Goal: Task Accomplishment & Management: Manage account settings

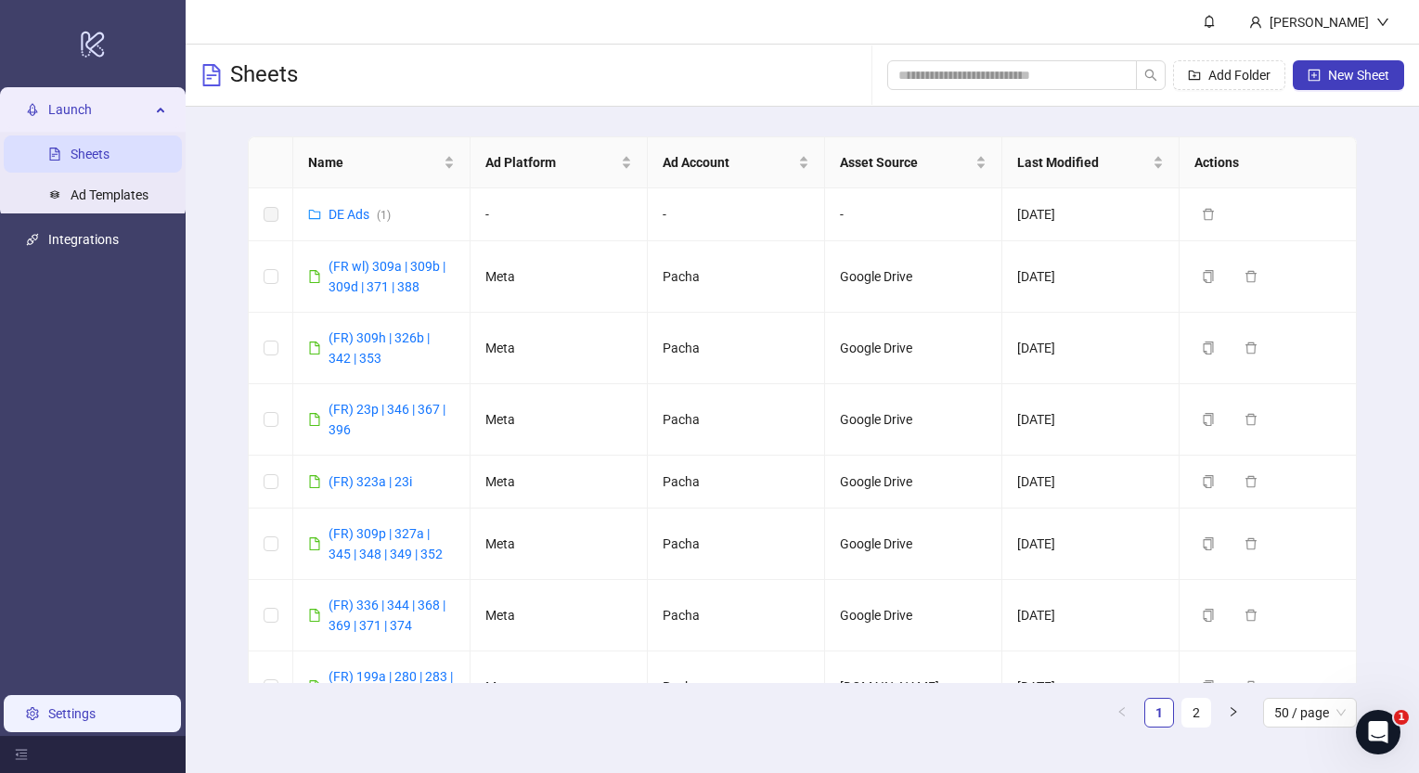
click at [78, 712] on link "Settings" at bounding box center [71, 713] width 47 height 15
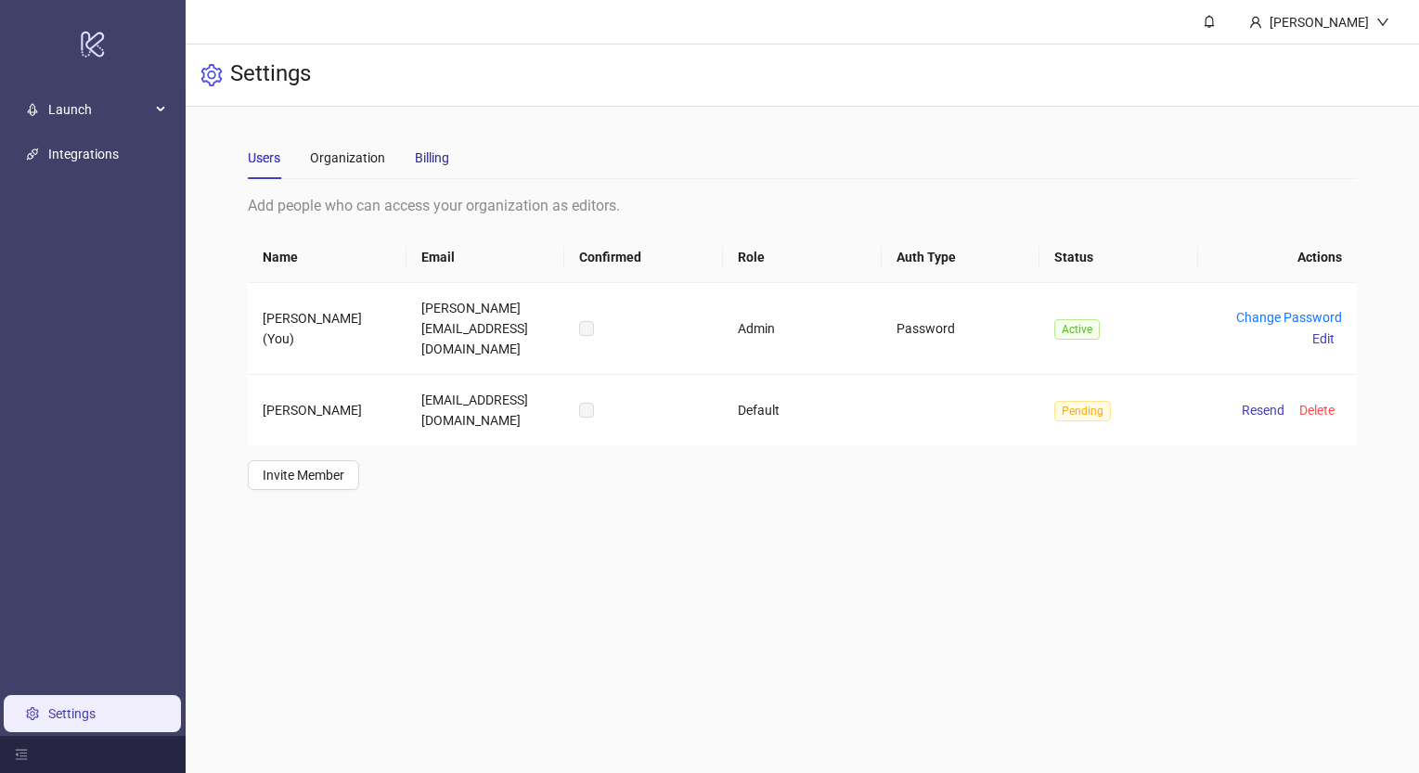
click at [442, 153] on div "Billing" at bounding box center [432, 158] width 34 height 20
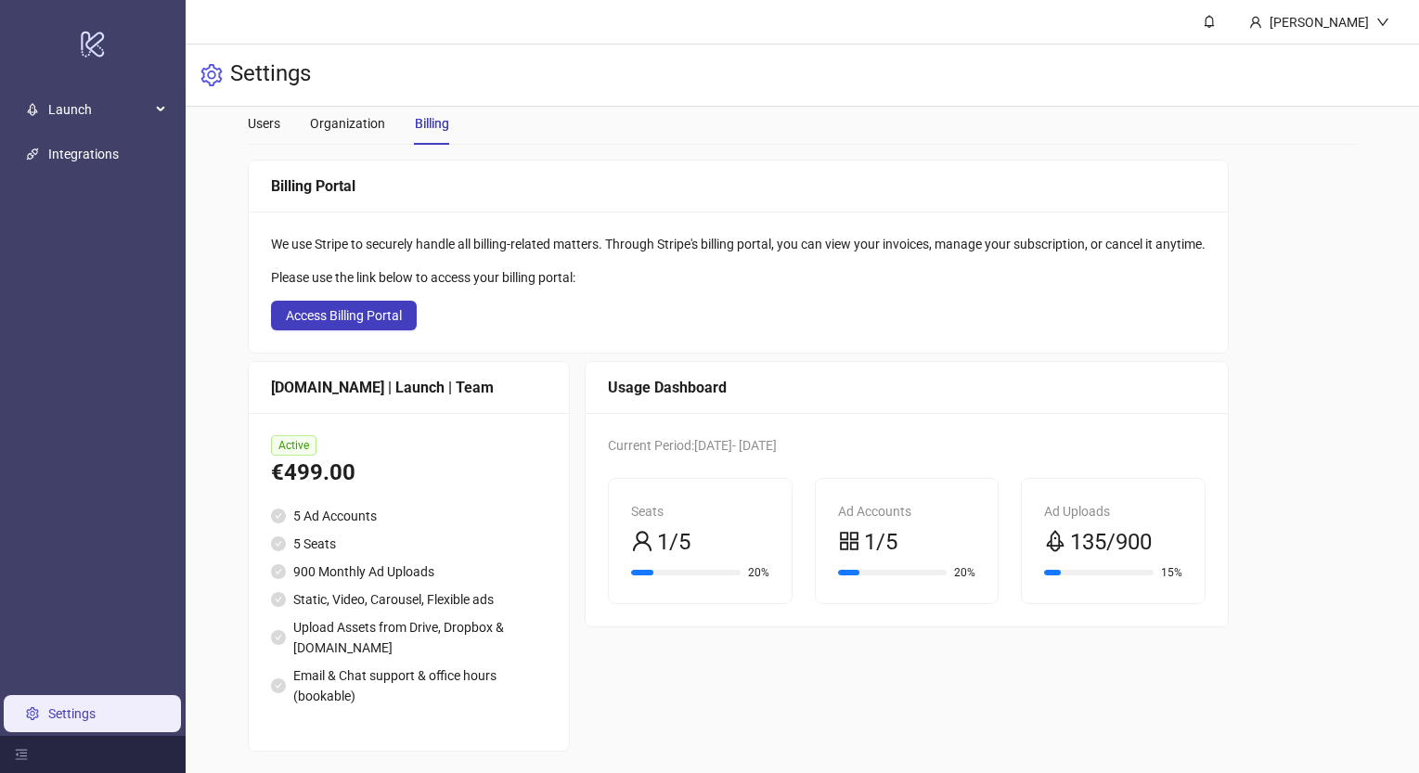
scroll to position [43, 0]
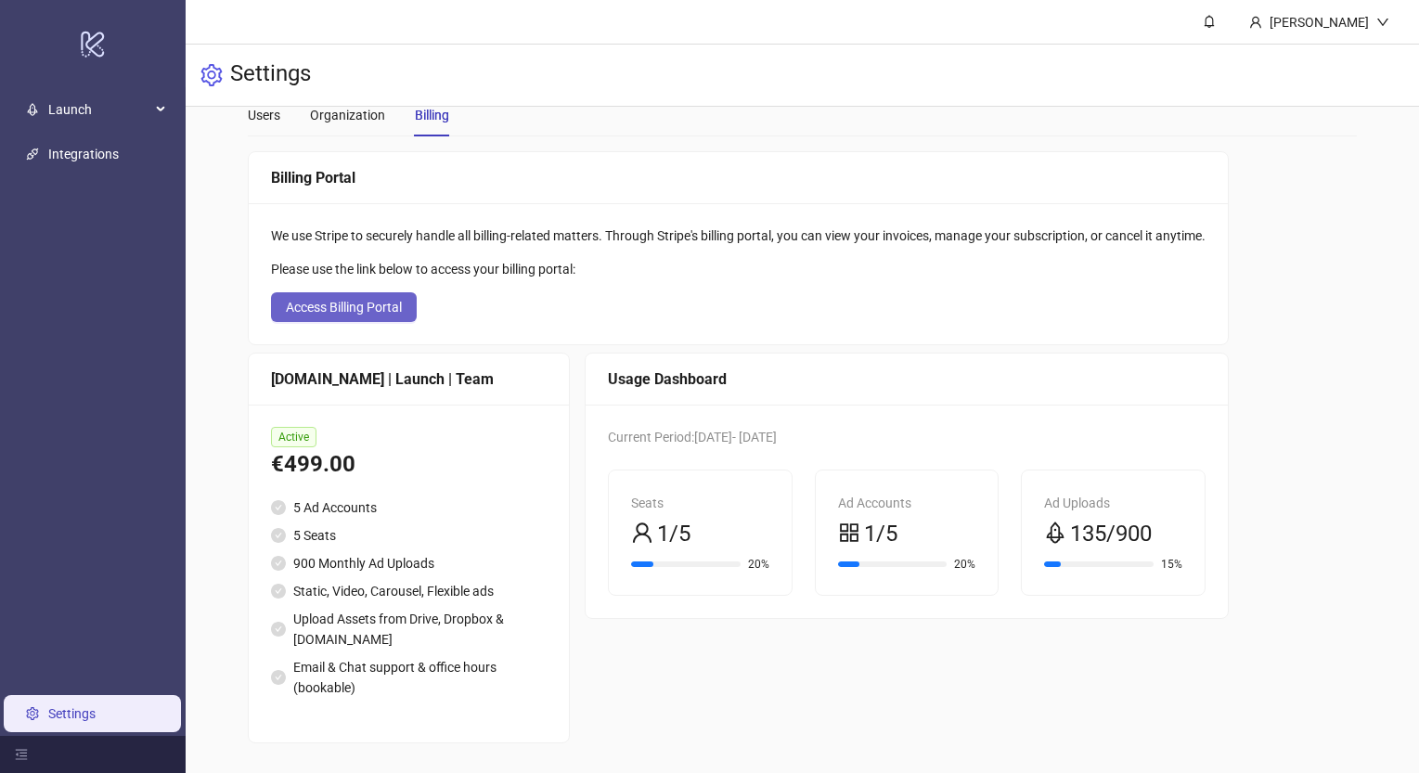
click at [386, 307] on span "Access Billing Portal" at bounding box center [344, 307] width 116 height 15
